Goal: Task Accomplishment & Management: Use online tool/utility

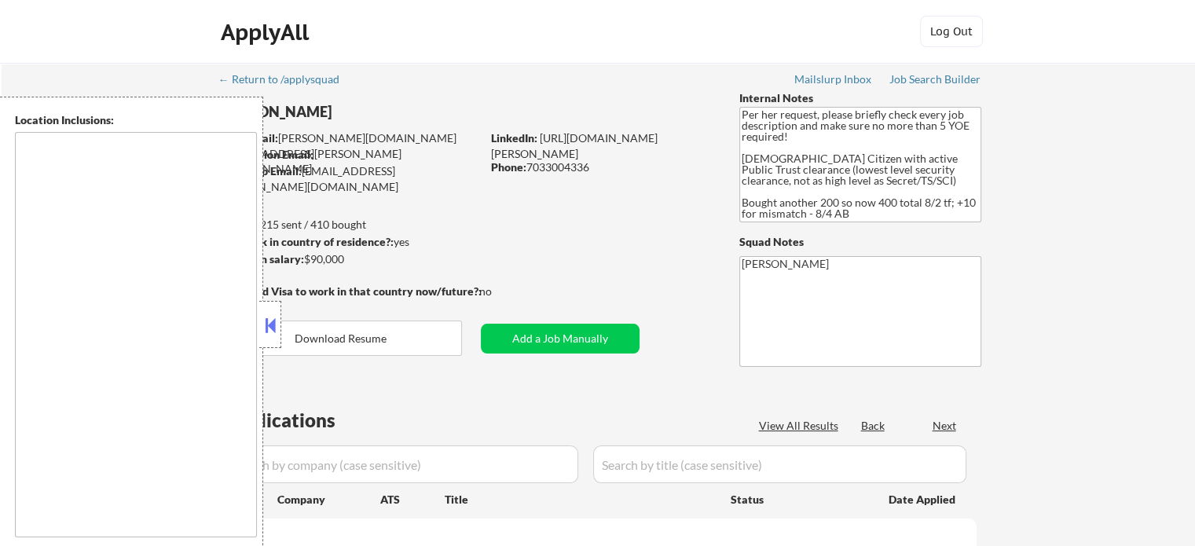
select select ""pending""
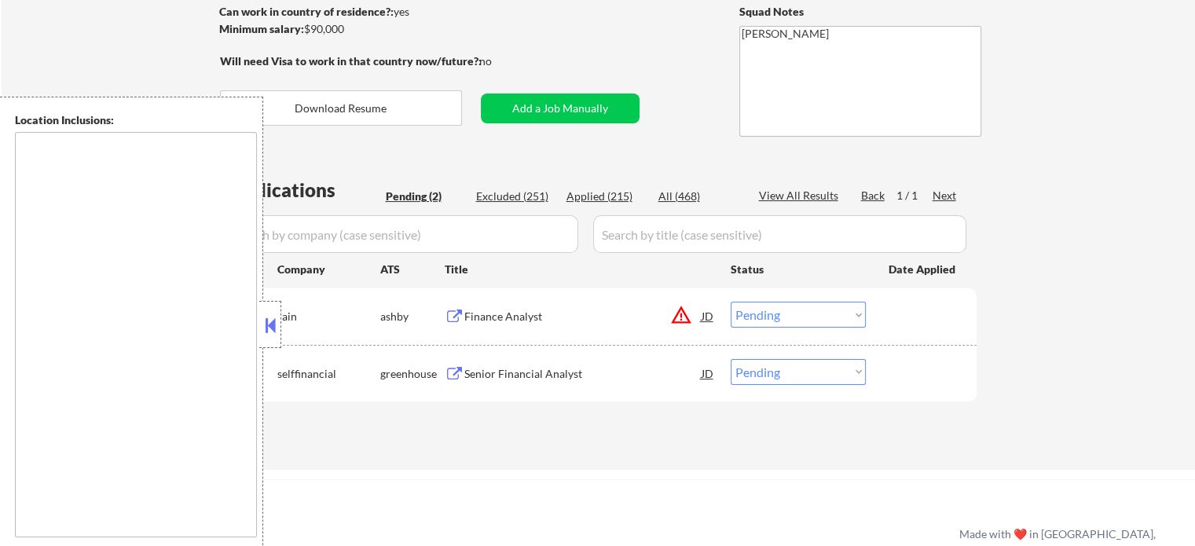
scroll to position [314, 0]
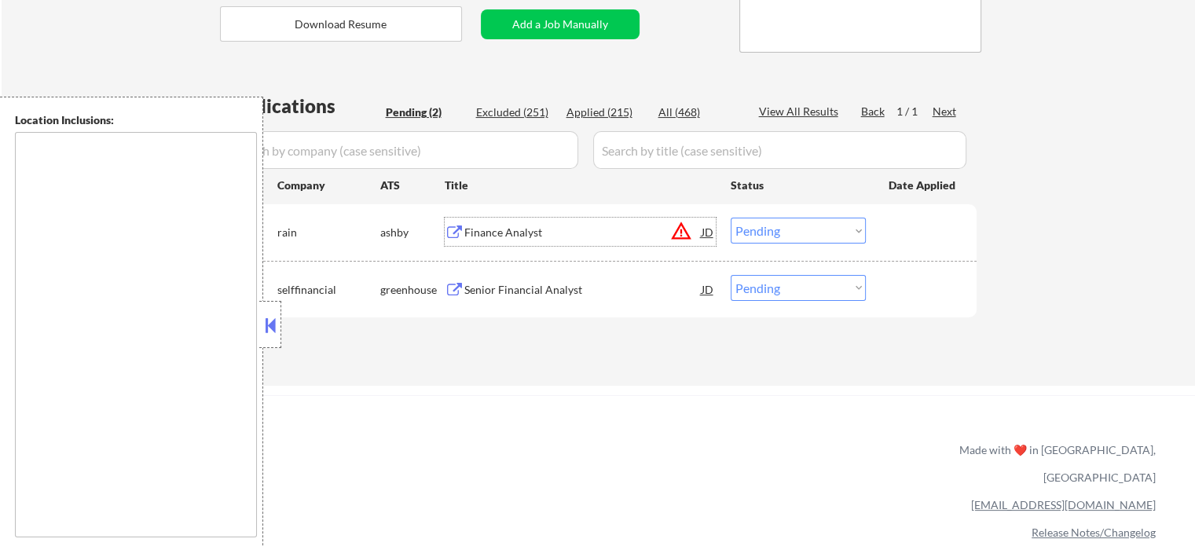
click at [547, 234] on div "Finance Analyst" at bounding box center [582, 233] width 237 height 16
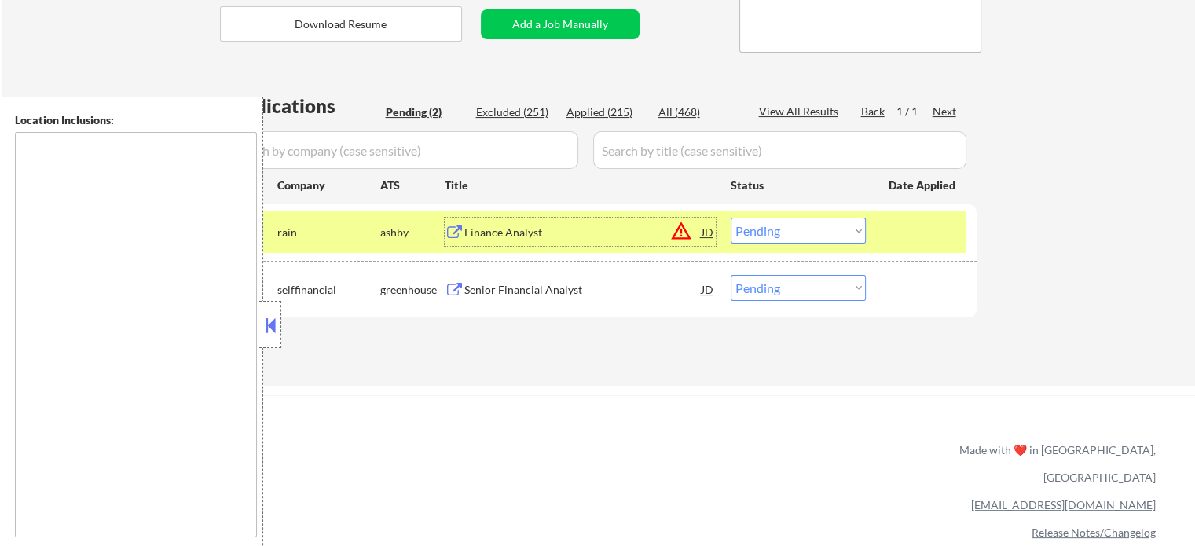
click at [594, 288] on div "Senior Financial Analyst" at bounding box center [582, 290] width 237 height 16
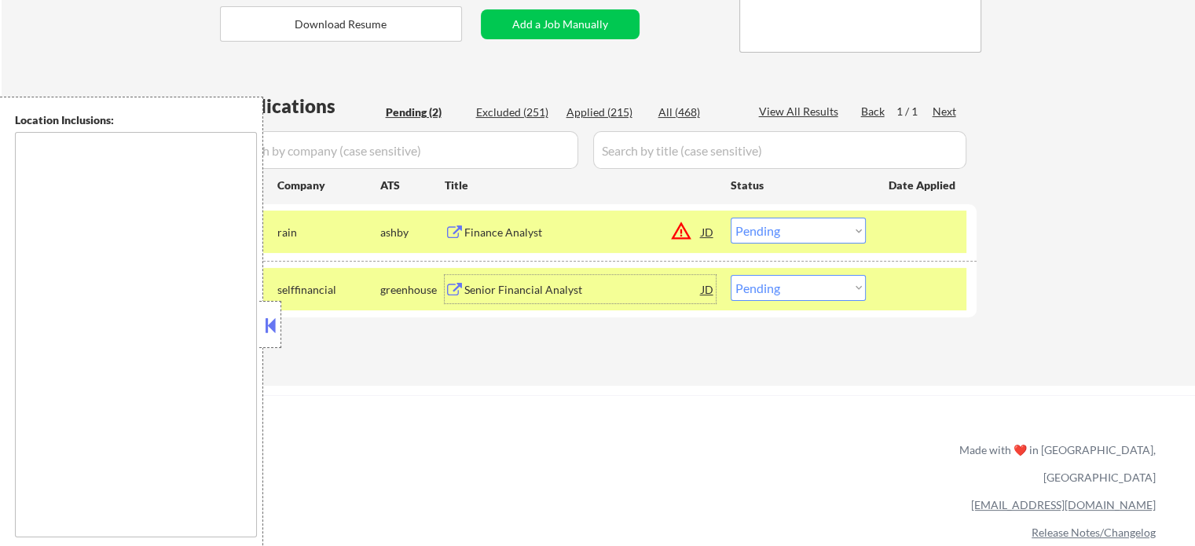
click at [804, 223] on select "Choose an option... Pending Applied Excluded (Questions) Excluded (Expired) Exc…" at bounding box center [798, 231] width 135 height 26
click at [731, 218] on select "Choose an option... Pending Applied Excluded (Questions) Excluded (Expired) Exc…" at bounding box center [798, 231] width 135 height 26
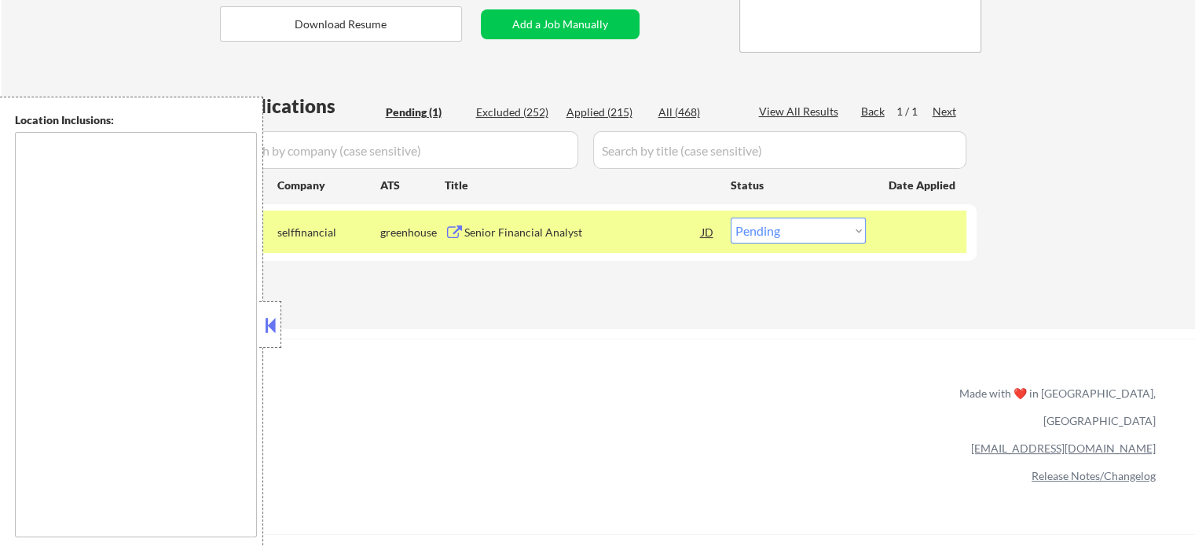
drag, startPoint x: 828, startPoint y: 233, endPoint x: 820, endPoint y: 241, distance: 11.7
click at [828, 233] on select "Choose an option... Pending Applied Excluded (Questions) Excluded (Expired) Exc…" at bounding box center [798, 231] width 135 height 26
select select ""excluded__location_""
click at [731, 218] on select "Choose an option... Pending Applied Excluded (Questions) Excluded (Expired) Exc…" at bounding box center [798, 231] width 135 height 26
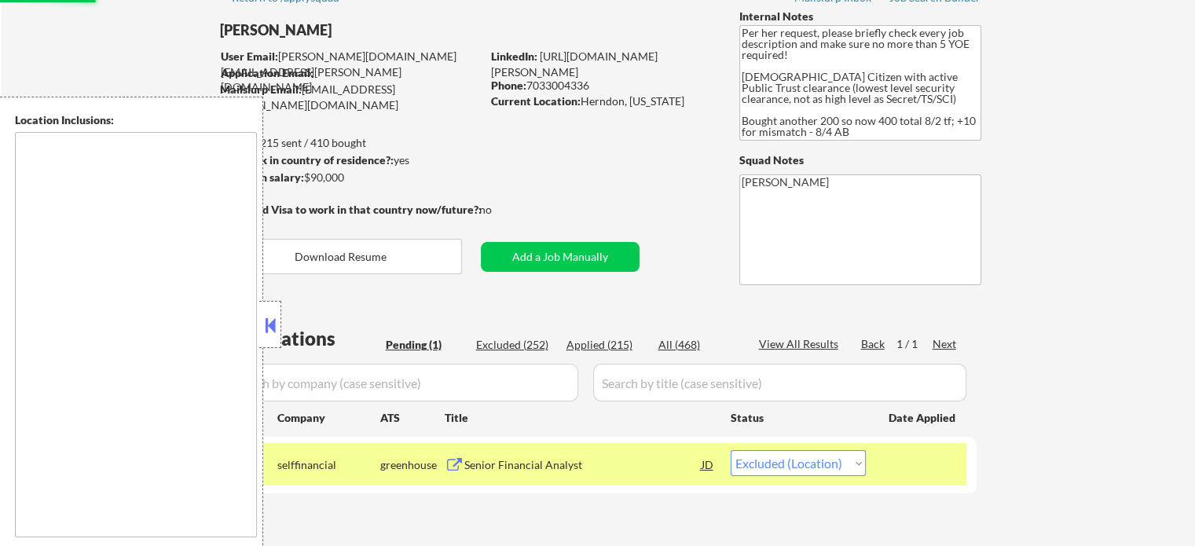
scroll to position [0, 0]
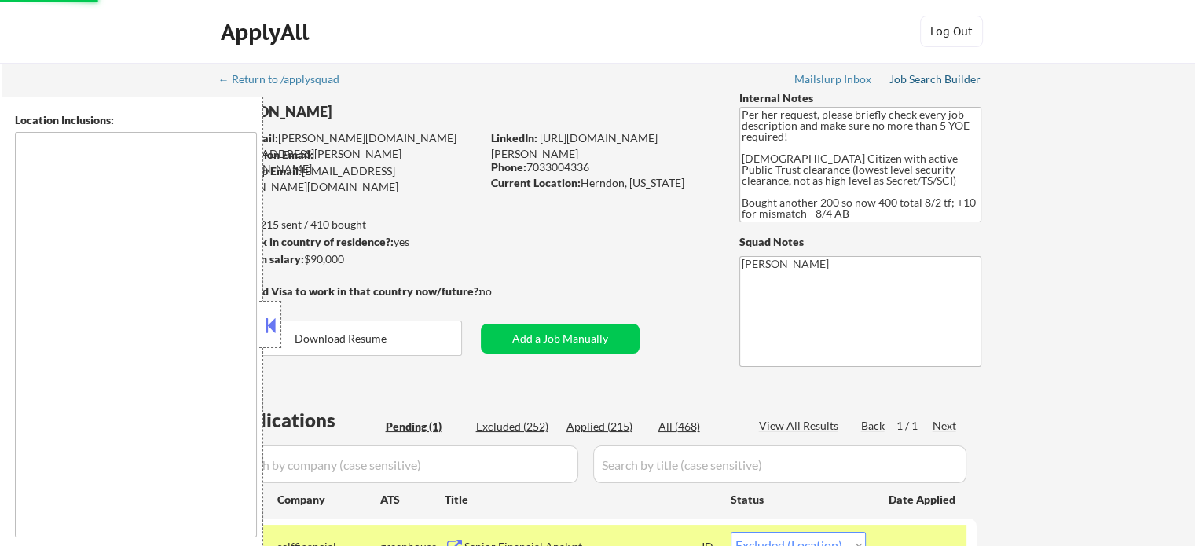
click at [926, 78] on div "Job Search Builder" at bounding box center [935, 79] width 92 height 11
